Goal: Information Seeking & Learning: Learn about a topic

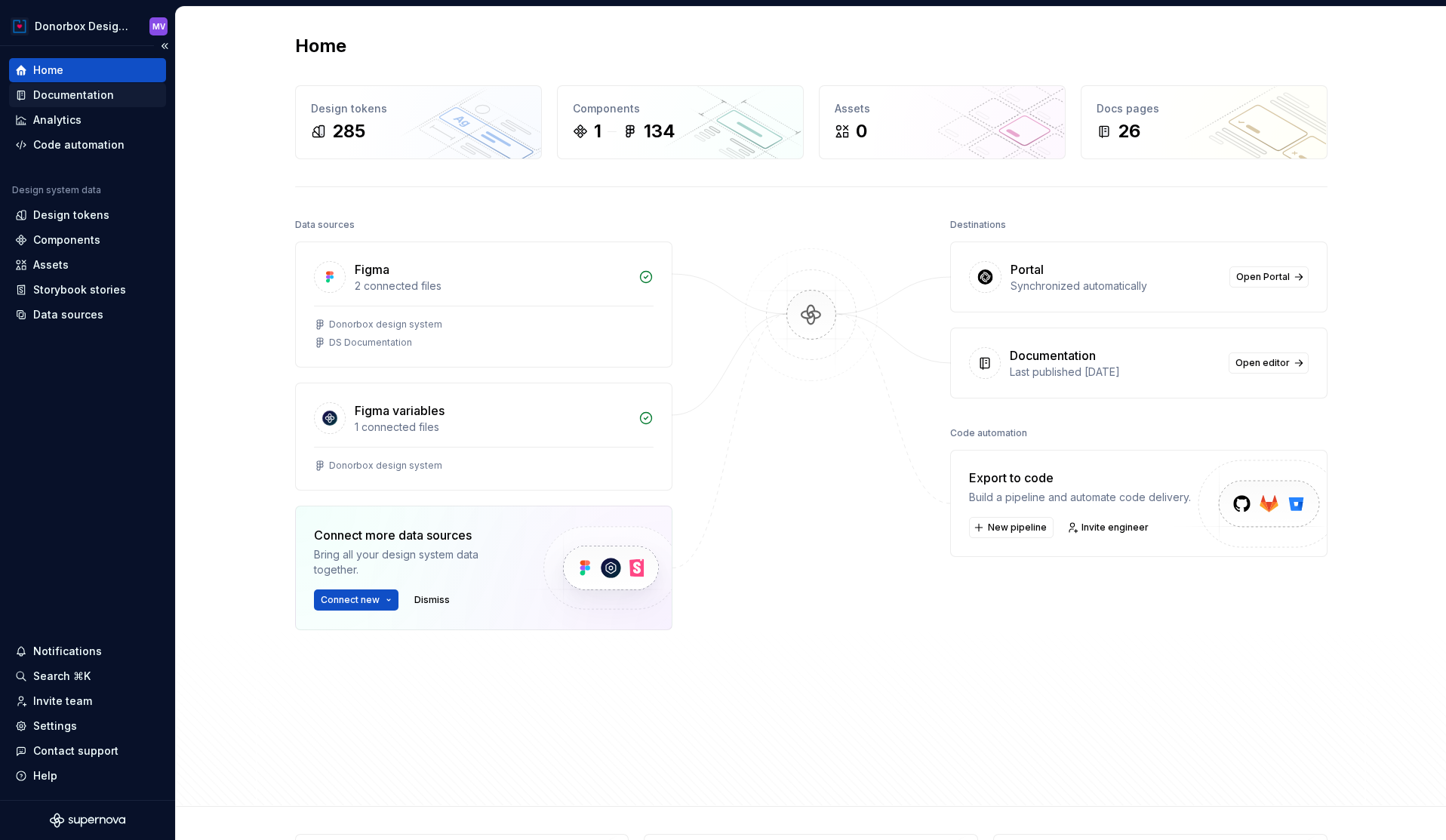
click at [70, 96] on div "Documentation" at bounding box center [73, 95] width 81 height 15
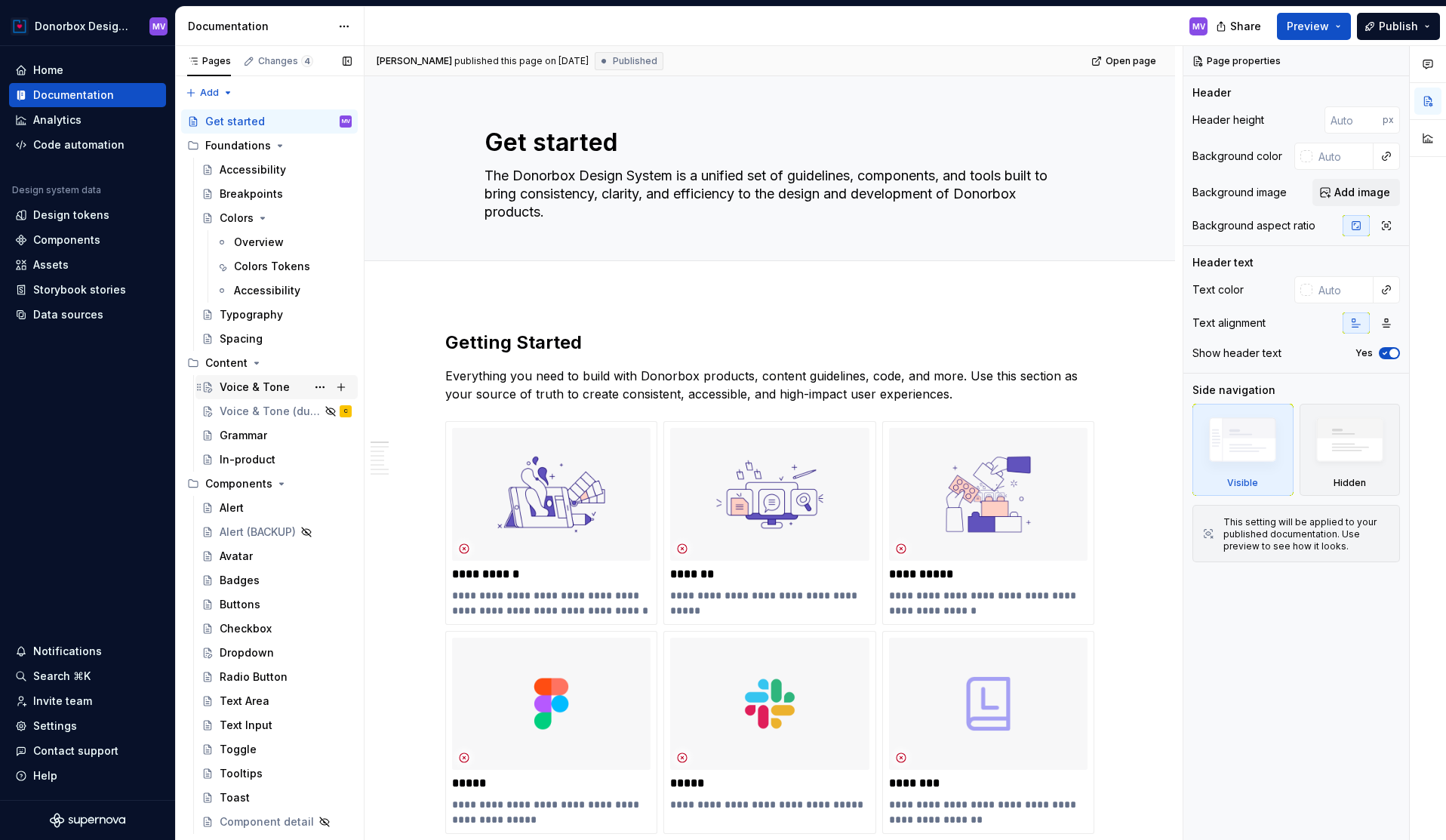
click at [241, 388] on div "Voice & Tone" at bounding box center [254, 387] width 70 height 15
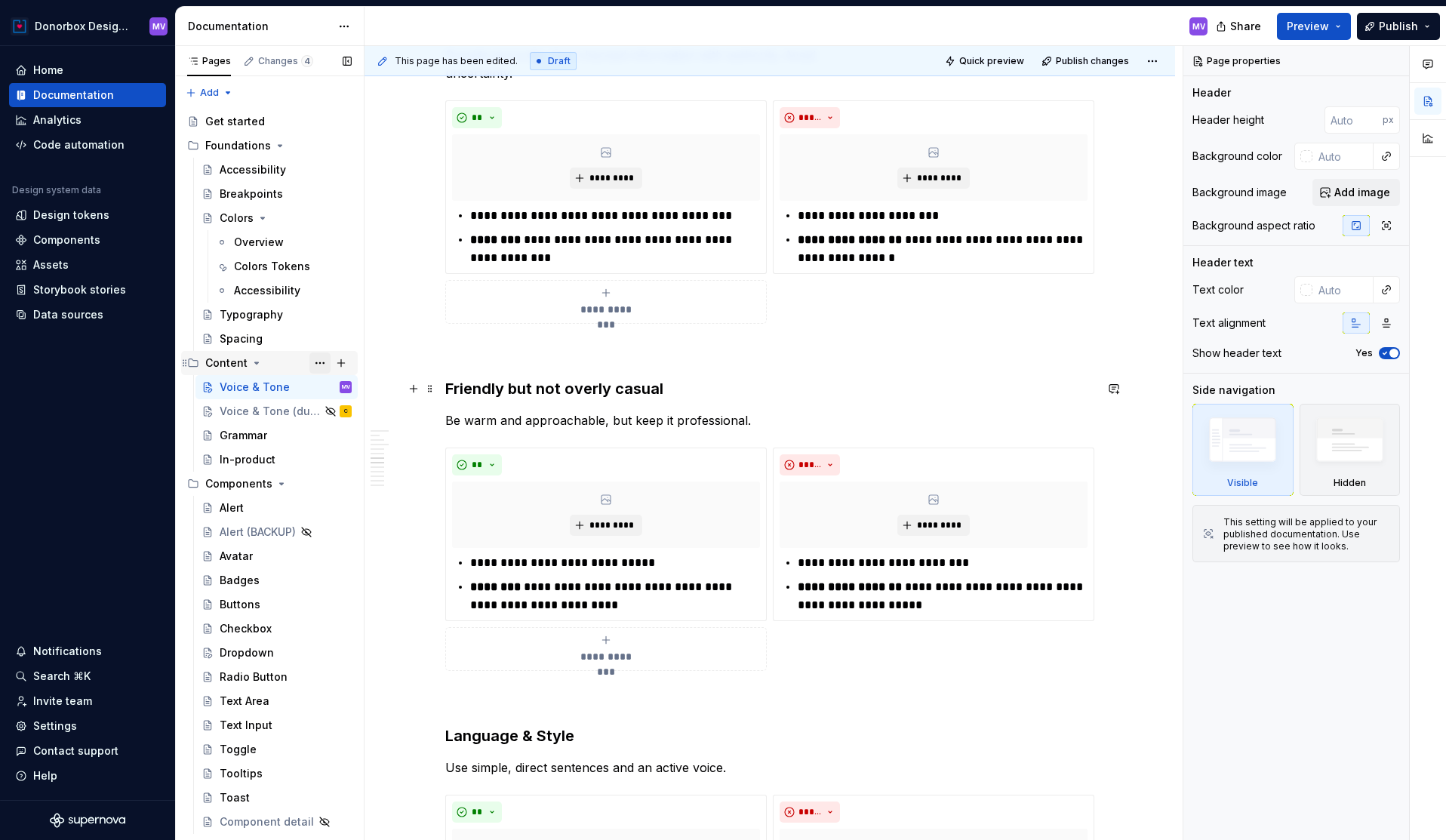
scroll to position [2061, 0]
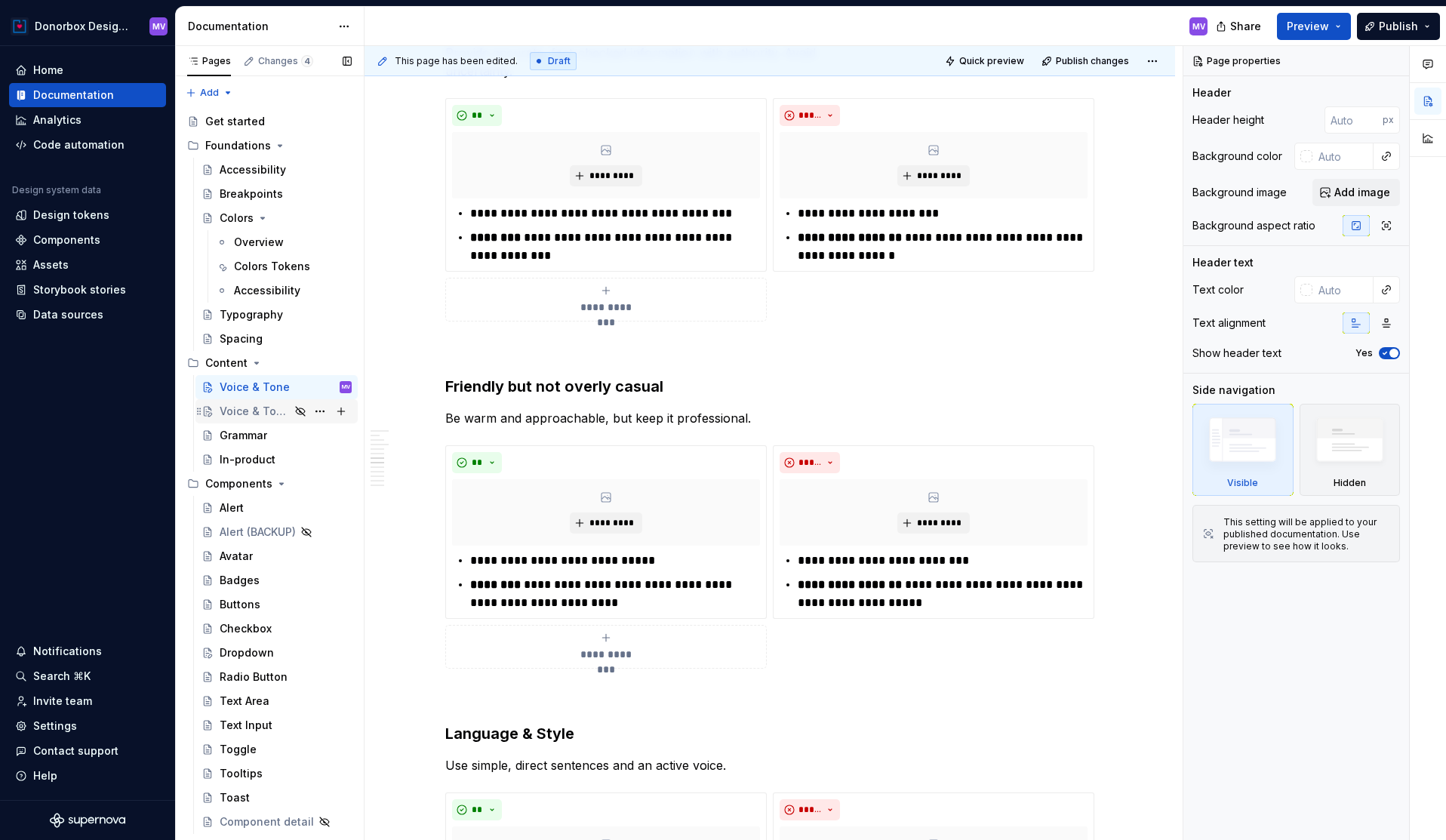
click at [269, 411] on div "Voice & Tone (duplicate)" at bounding box center [254, 411] width 70 height 15
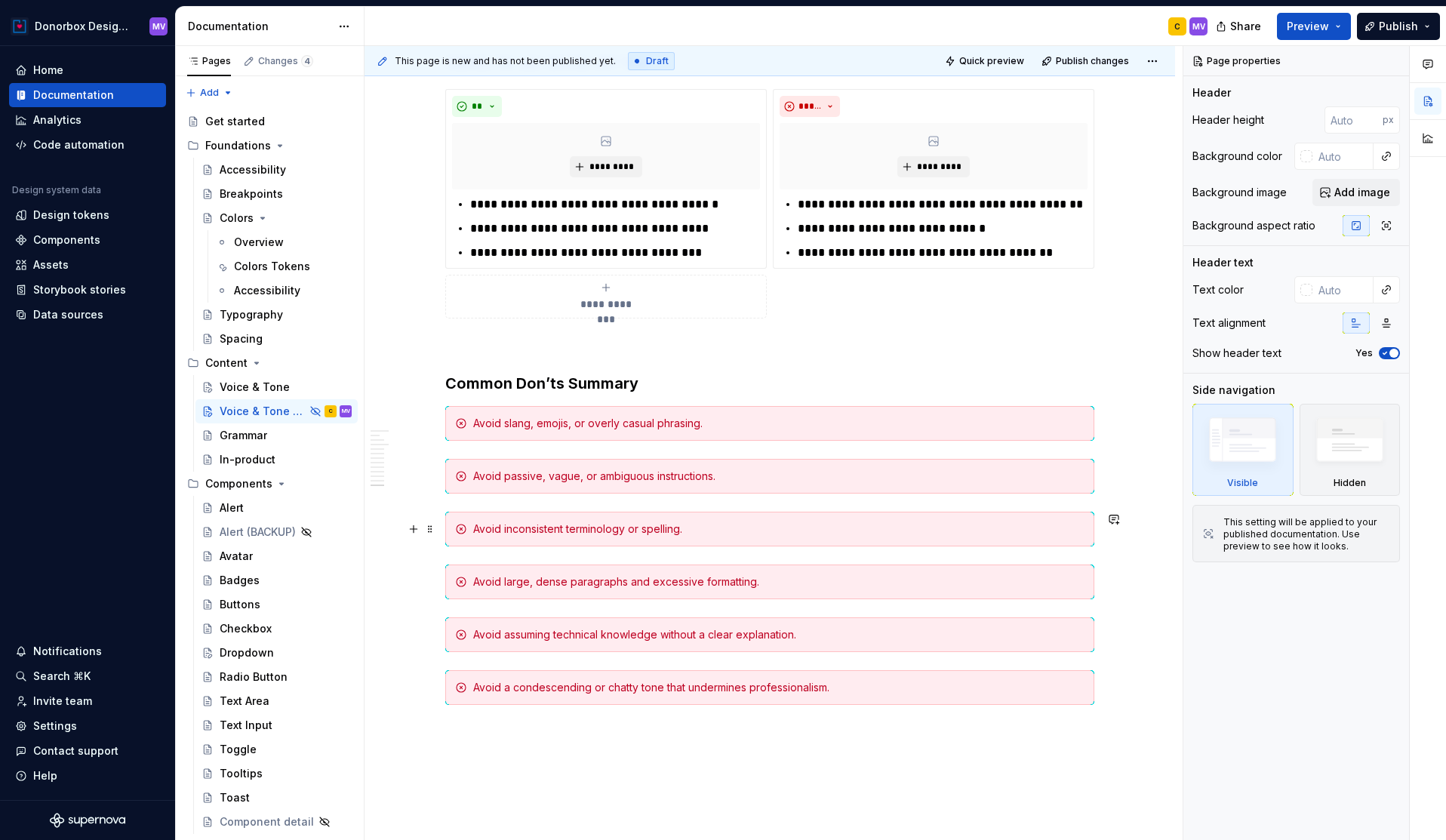
scroll to position [4662, 0]
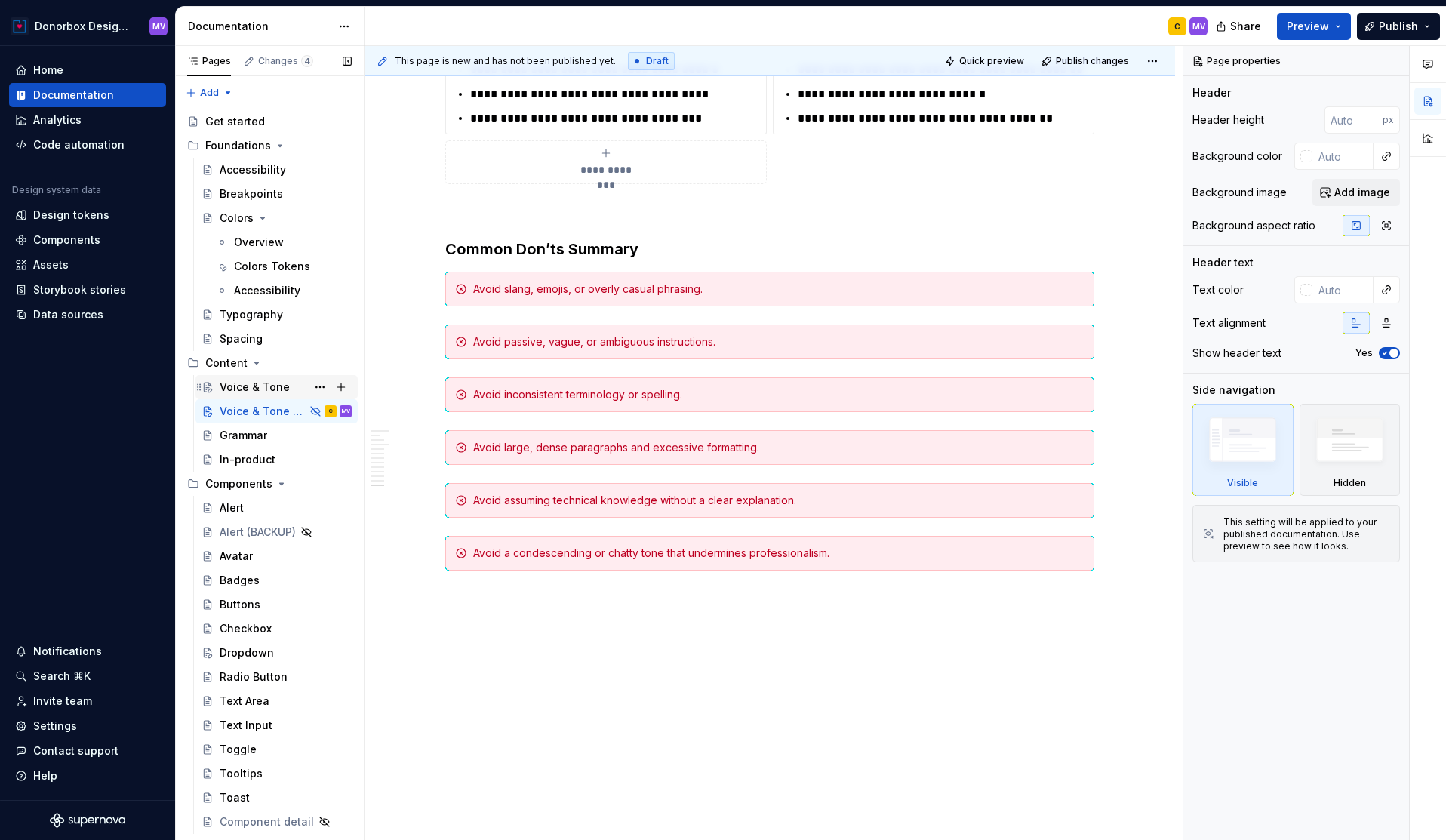
click at [252, 384] on div "Voice & Tone" at bounding box center [254, 387] width 70 height 15
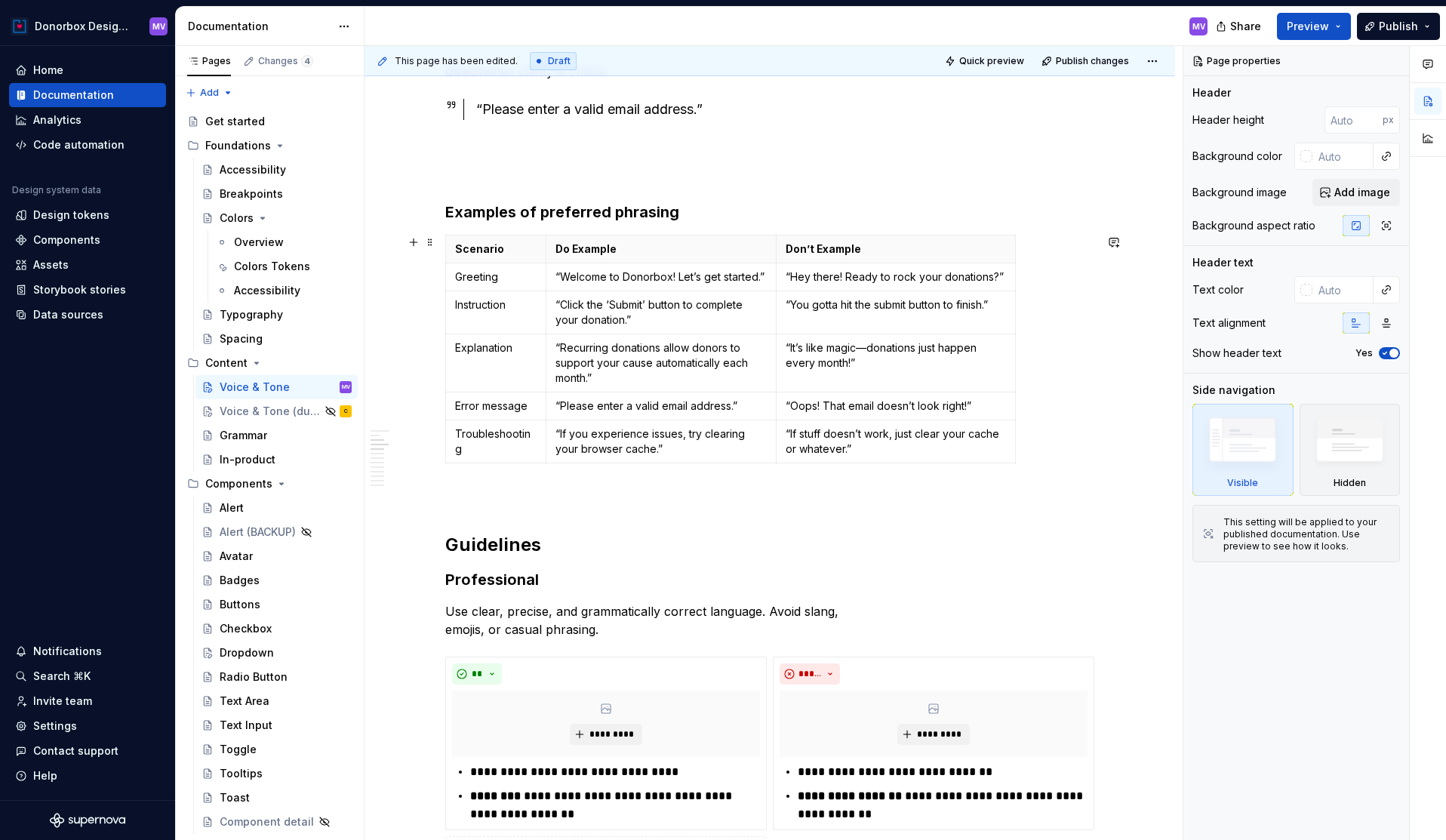
scroll to position [1146, 0]
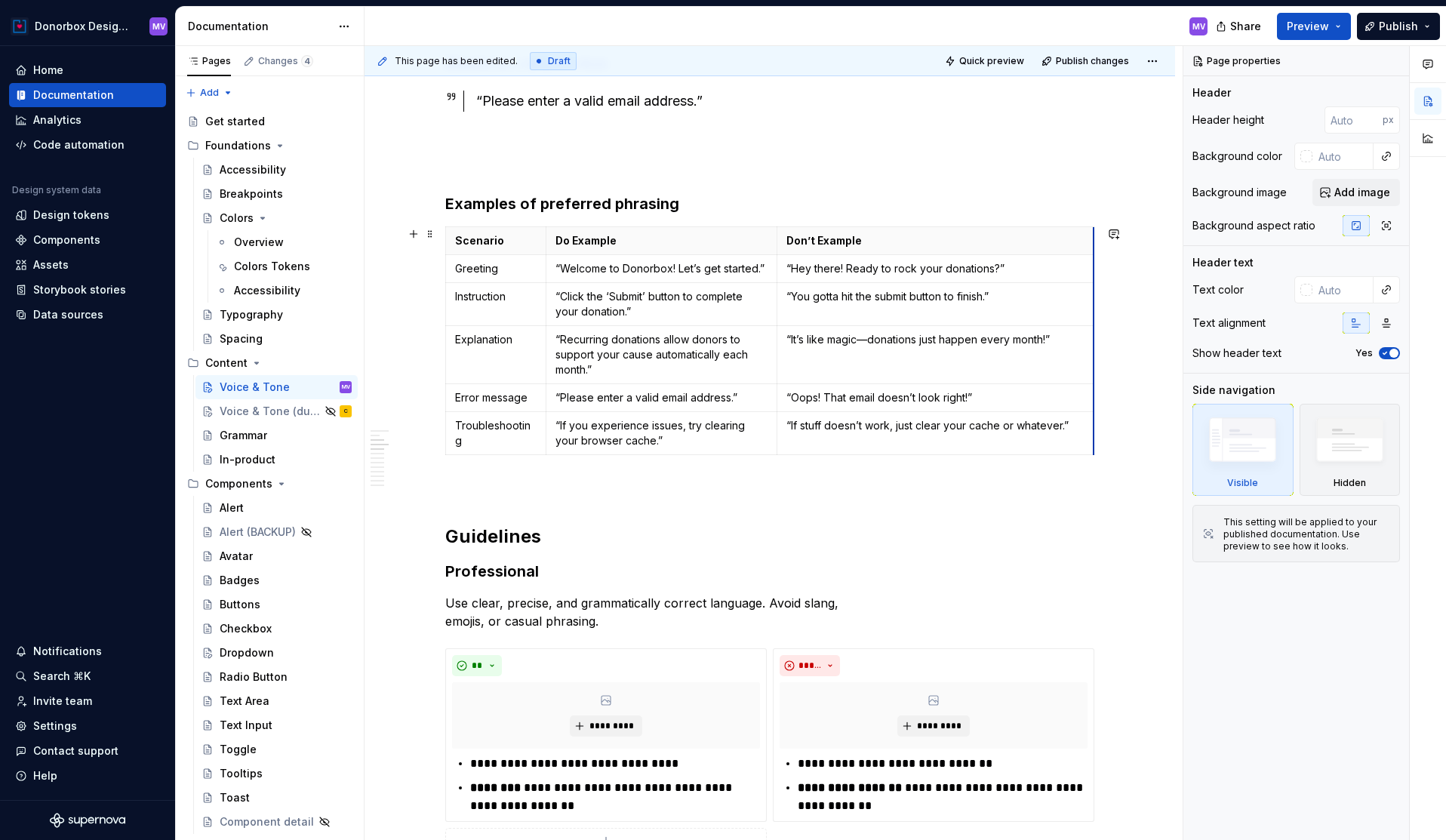
drag, startPoint x: 1016, startPoint y: 312, endPoint x: 1095, endPoint y: 317, distance: 79.2
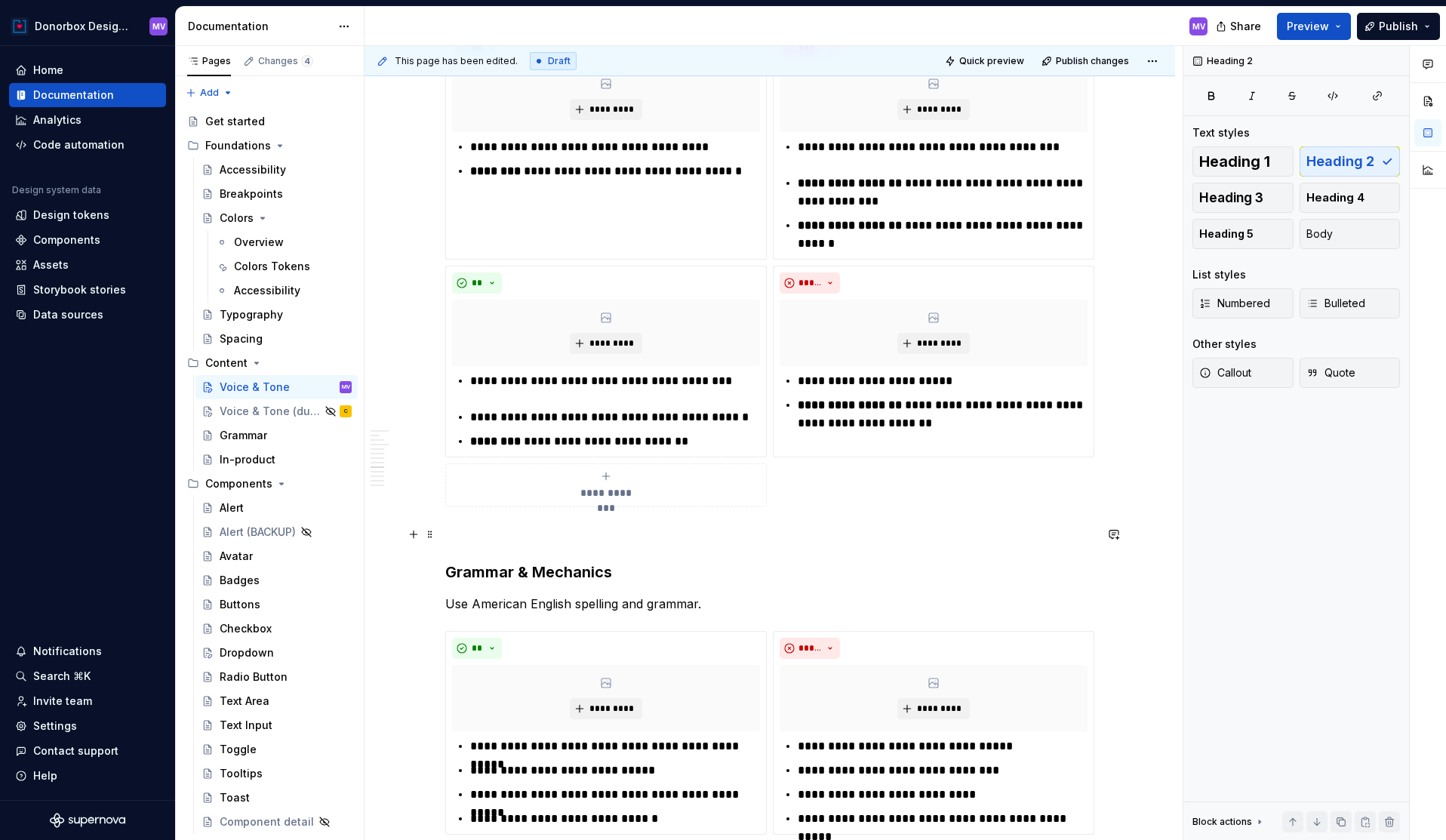
scroll to position [2827, 0]
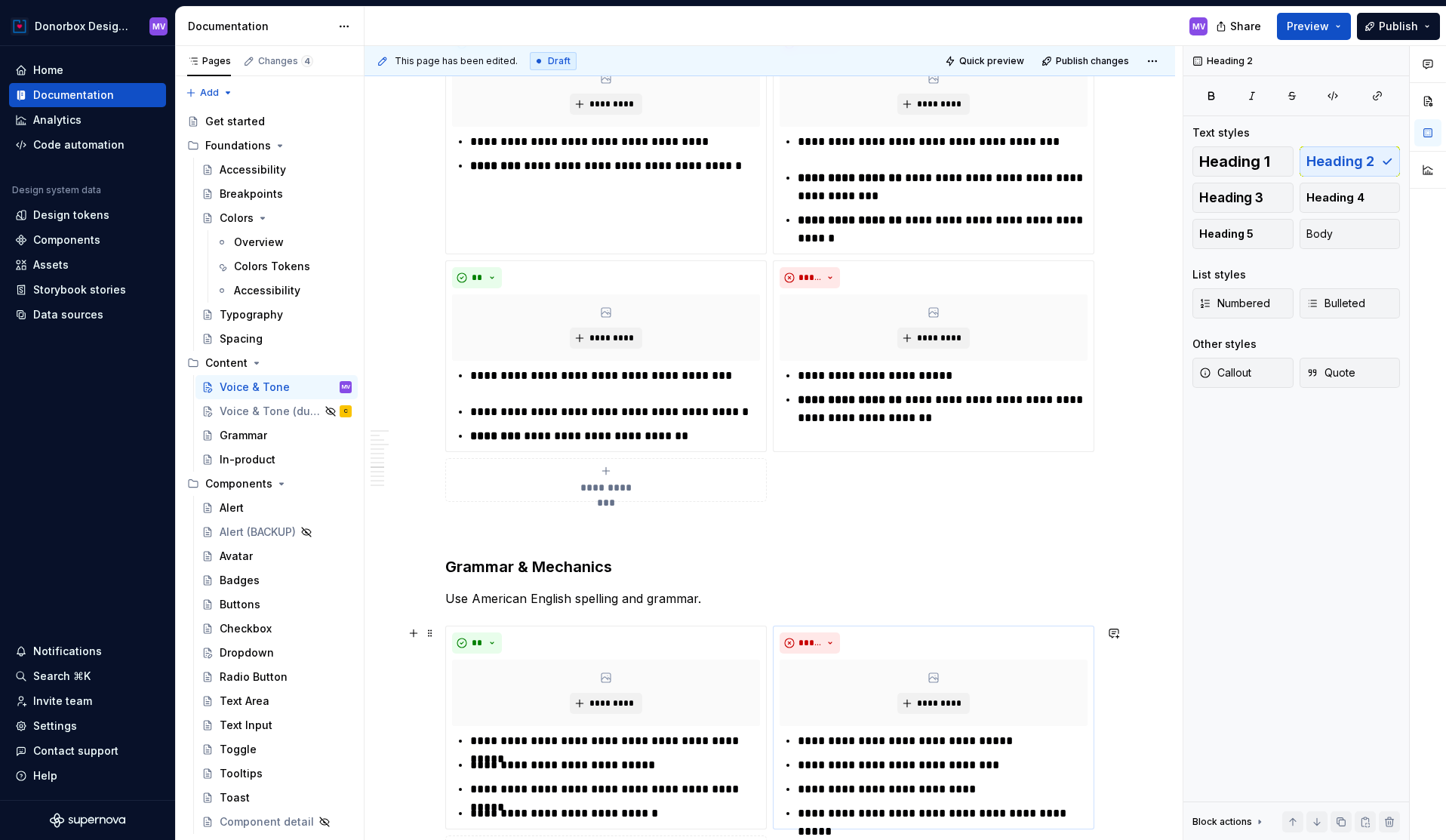
type textarea "*"
